Goal: Find specific fact: Find specific fact

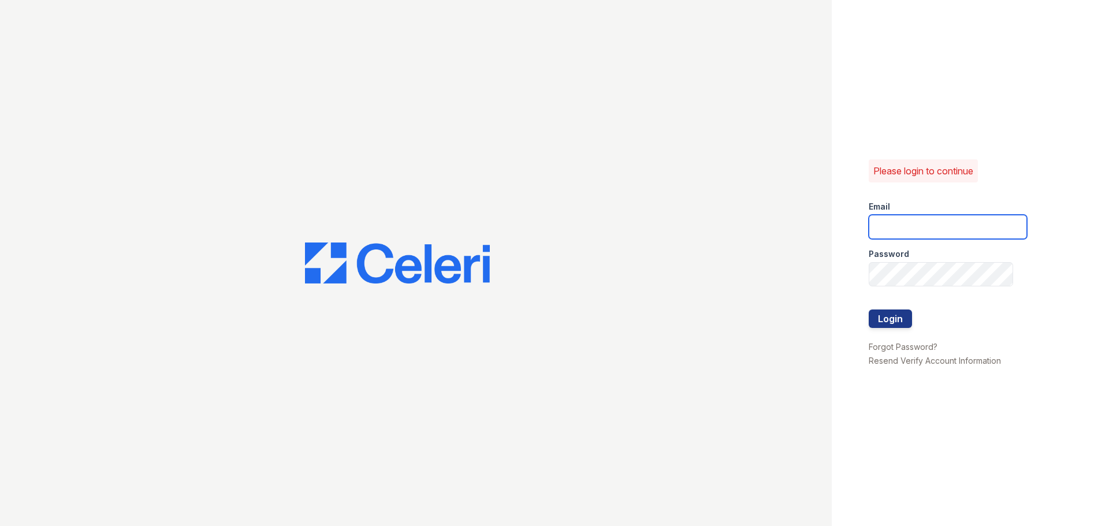
click at [878, 233] on input "email" at bounding box center [948, 227] width 158 height 24
type input "Teagen1@cafmanagement.com"
click at [906, 315] on button "Login" at bounding box center [890, 319] width 43 height 18
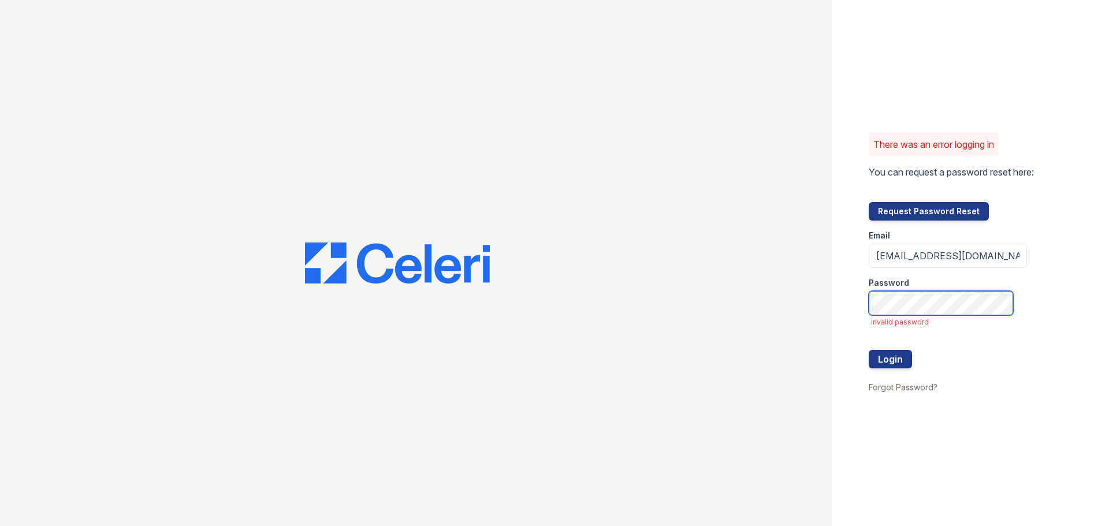
click at [869, 350] on button "Login" at bounding box center [890, 359] width 43 height 18
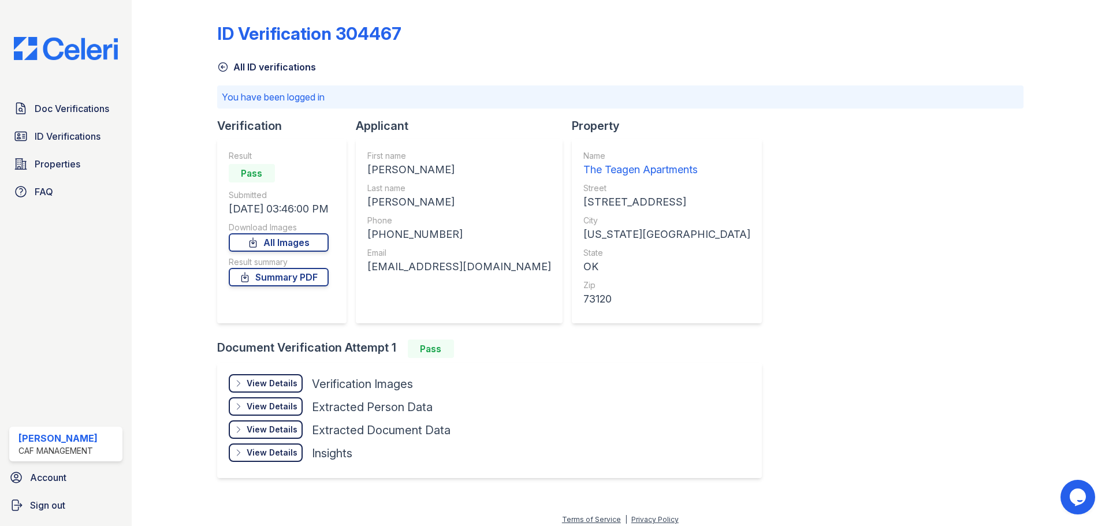
drag, startPoint x: 373, startPoint y: 171, endPoint x: 473, endPoint y: 172, distance: 100.5
click at [473, 172] on div "[PERSON_NAME]" at bounding box center [459, 170] width 184 height 16
copy div "[PERSON_NAME]"
drag, startPoint x: 372, startPoint y: 203, endPoint x: 420, endPoint y: 204, distance: 47.9
click at [420, 204] on div "[PERSON_NAME]" at bounding box center [459, 202] width 184 height 16
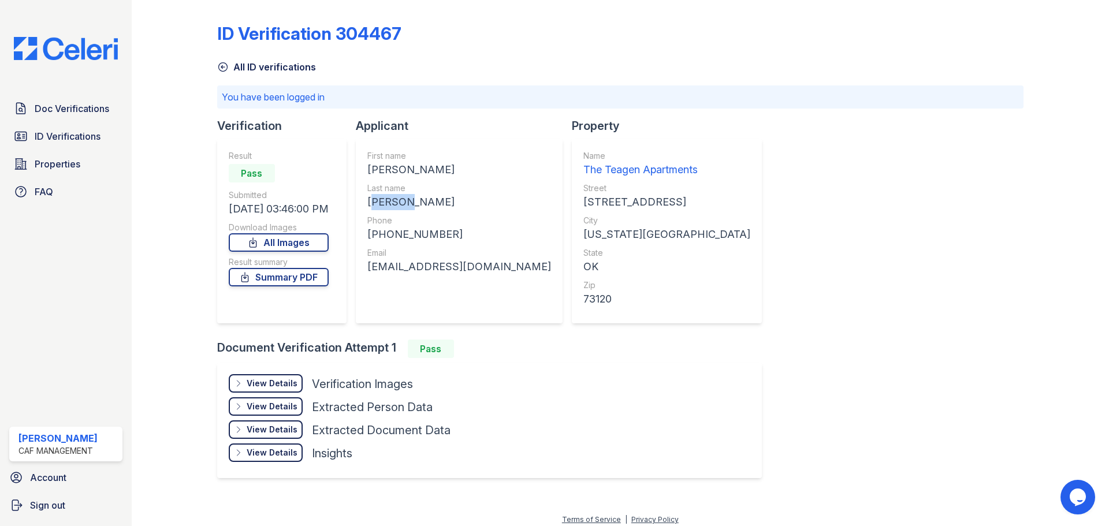
copy div "[PERSON_NAME]"
drag, startPoint x: 379, startPoint y: 234, endPoint x: 454, endPoint y: 236, distance: 75.1
click at [461, 233] on div "[PHONE_NUMBER]" at bounding box center [459, 234] width 184 height 16
copy div "19724070051"
drag, startPoint x: 373, startPoint y: 267, endPoint x: 509, endPoint y: 269, distance: 136.3
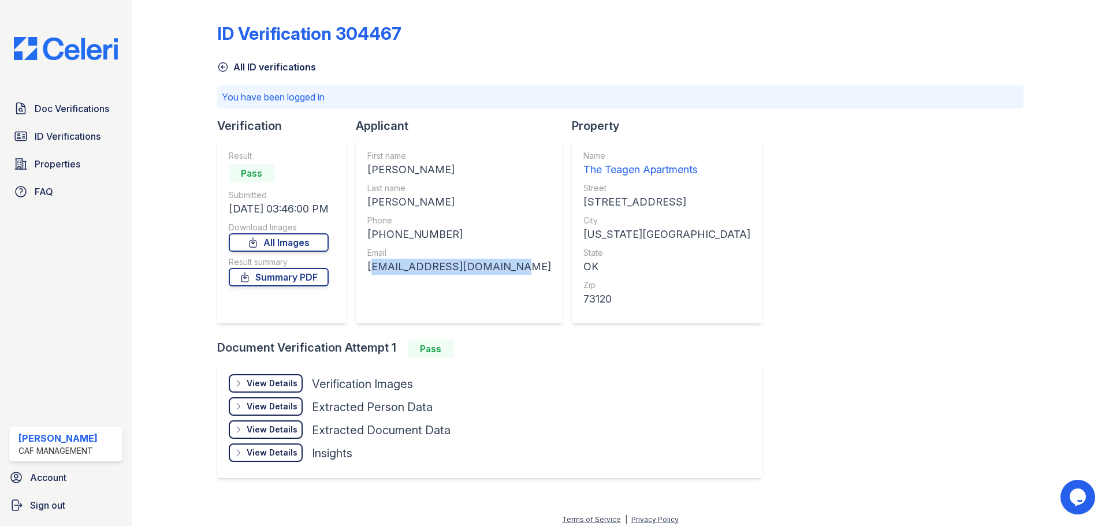
click at [509, 269] on div "[EMAIL_ADDRESS][DOMAIN_NAME]" at bounding box center [459, 267] width 184 height 16
copy div "[EMAIL_ADDRESS][DOMAIN_NAME]"
